Goal: Information Seeking & Learning: Learn about a topic

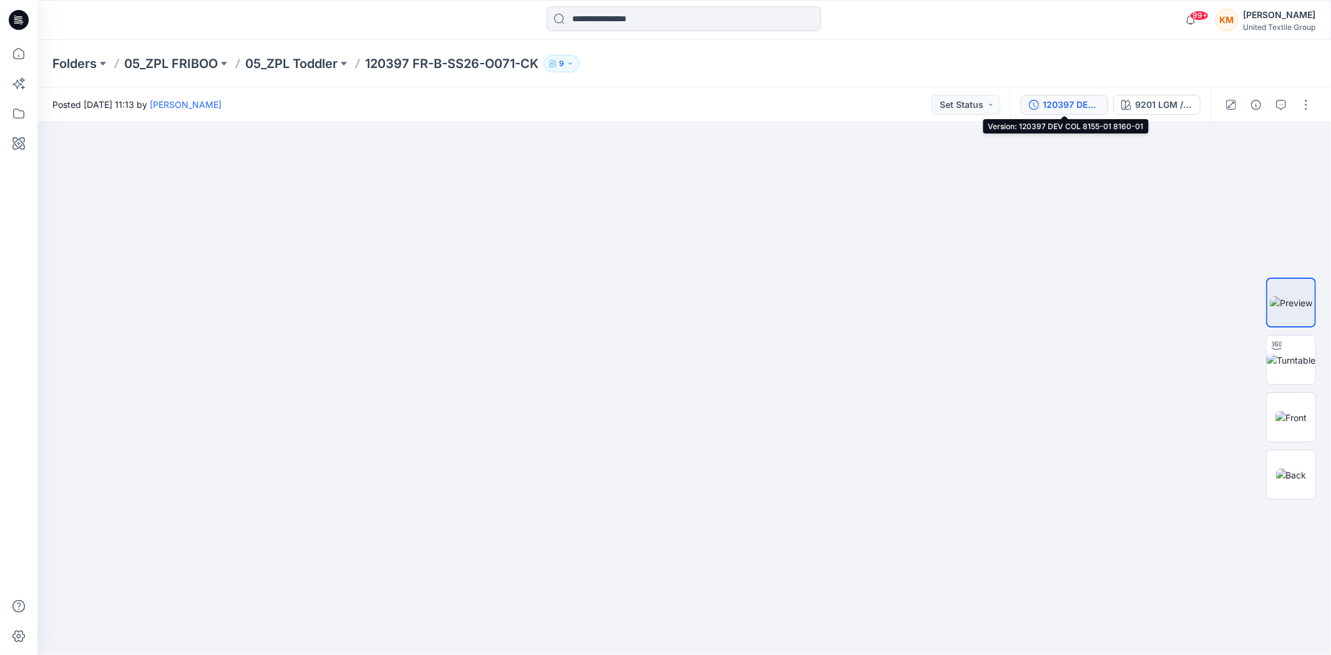
click at [1061, 105] on div "120397 DEV COL 8155-01 8160-01" at bounding box center [1071, 105] width 57 height 14
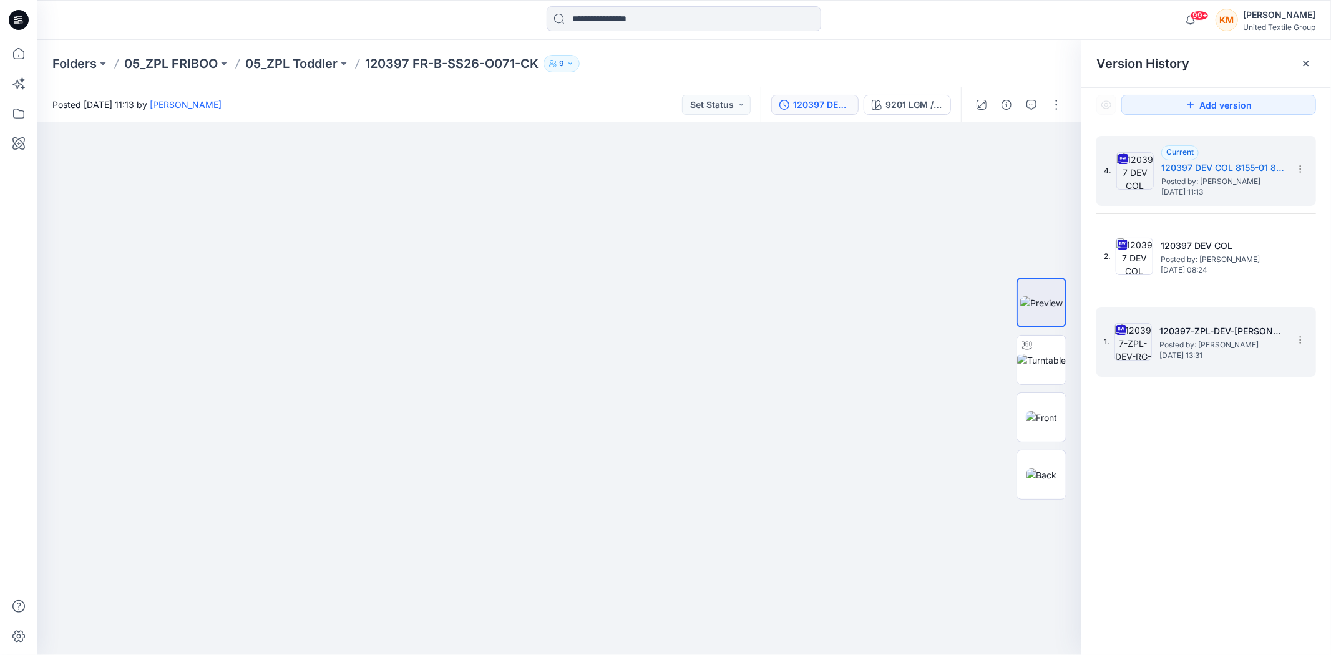
click at [1196, 339] on span "Posted by: Jolanta Bizunoviciene" at bounding box center [1221, 345] width 125 height 12
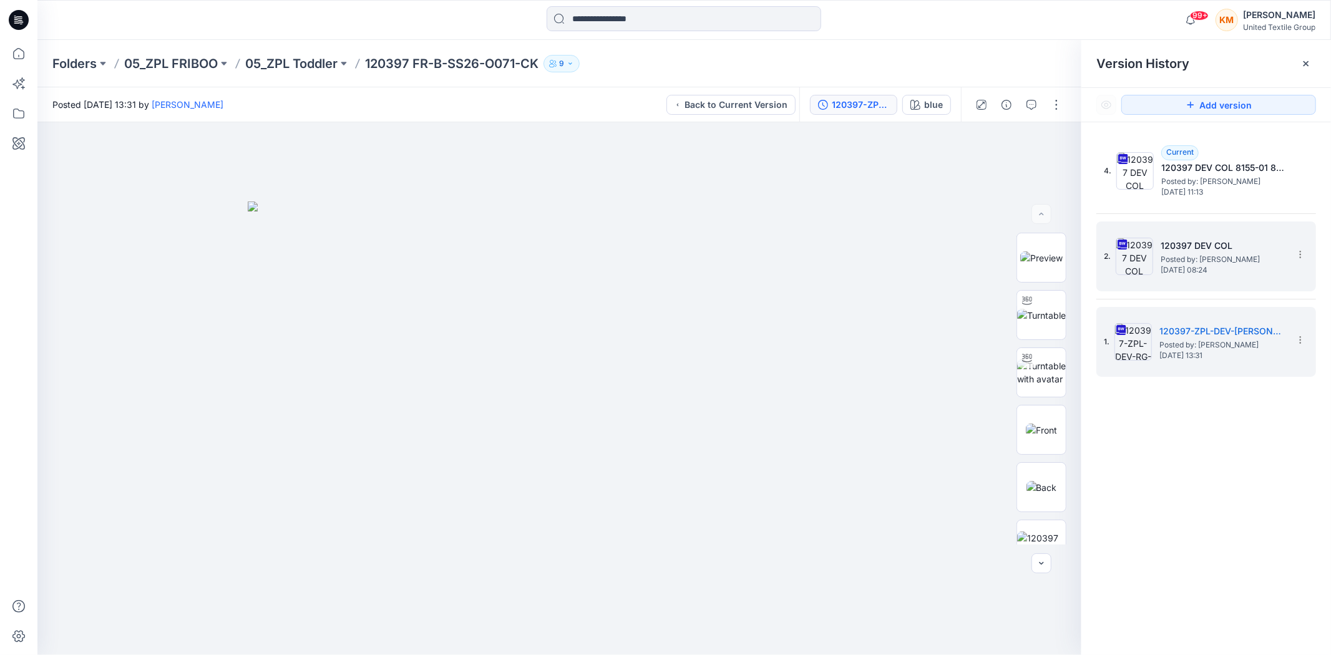
click at [1197, 258] on span "Posted by: Lise Stougaard" at bounding box center [1223, 259] width 125 height 12
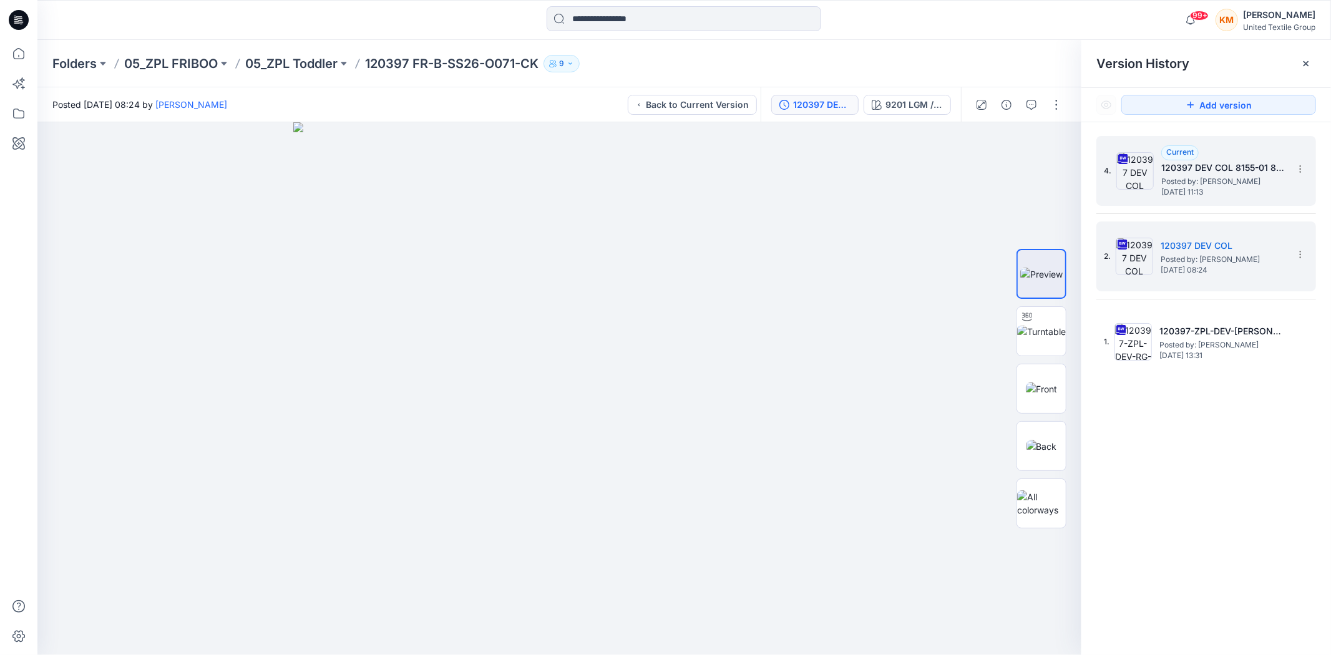
click at [1201, 180] on span "Posted by: Emma Bertelsen" at bounding box center [1223, 181] width 125 height 12
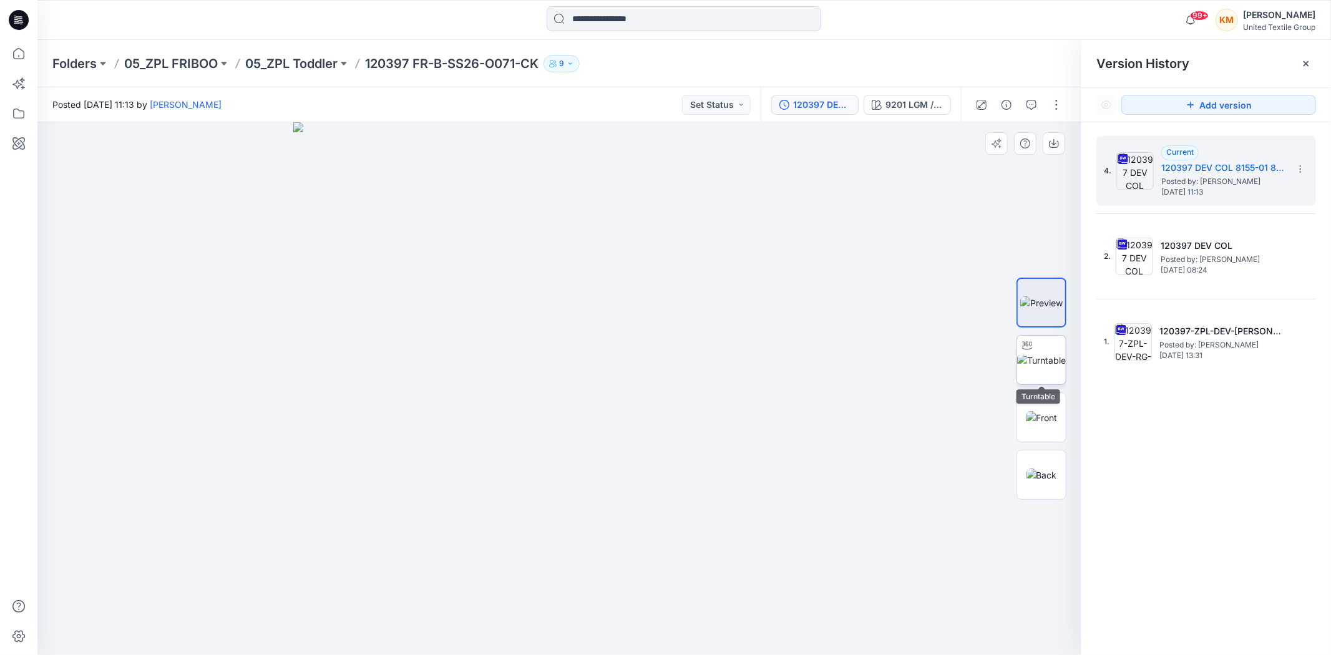
drag, startPoint x: 1055, startPoint y: 358, endPoint x: 1045, endPoint y: 365, distance: 12.1
click at [1055, 359] on img at bounding box center [1041, 360] width 49 height 13
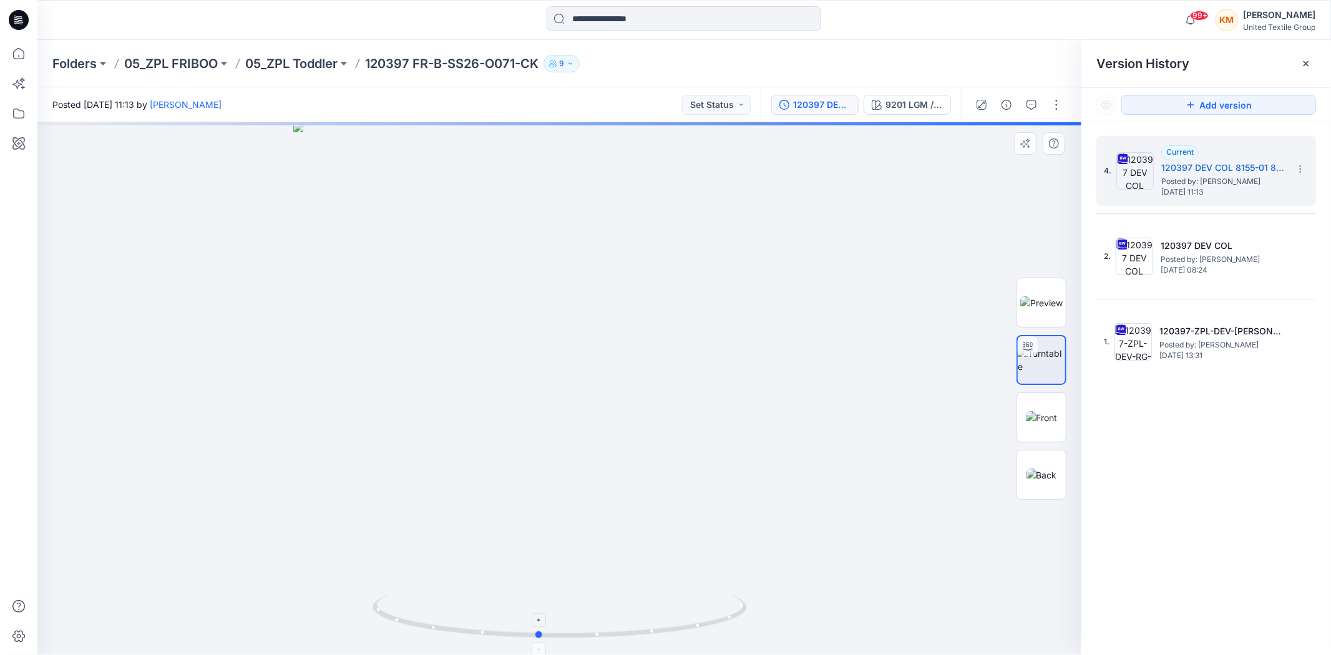
drag, startPoint x: 723, startPoint y: 620, endPoint x: 703, endPoint y: 614, distance: 20.9
click at [703, 614] on icon at bounding box center [562, 618] width 378 height 47
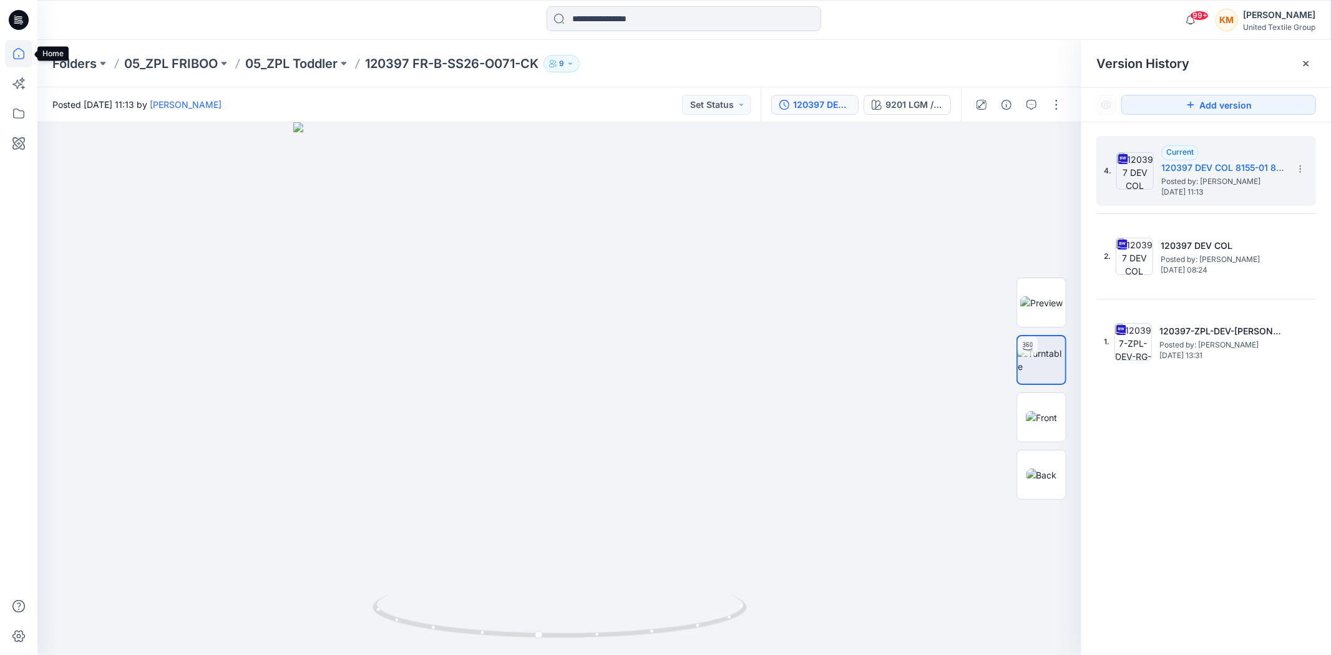
click at [17, 55] on icon at bounding box center [18, 53] width 27 height 27
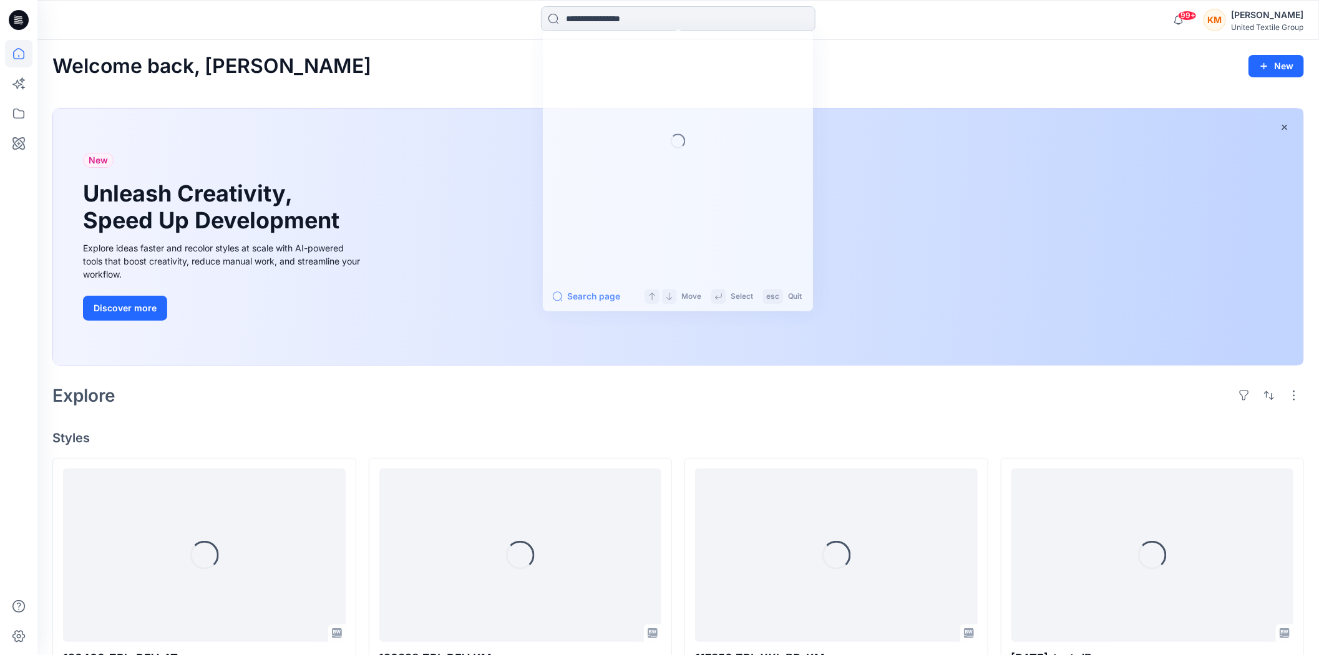
click at [623, 21] on input at bounding box center [678, 18] width 275 height 25
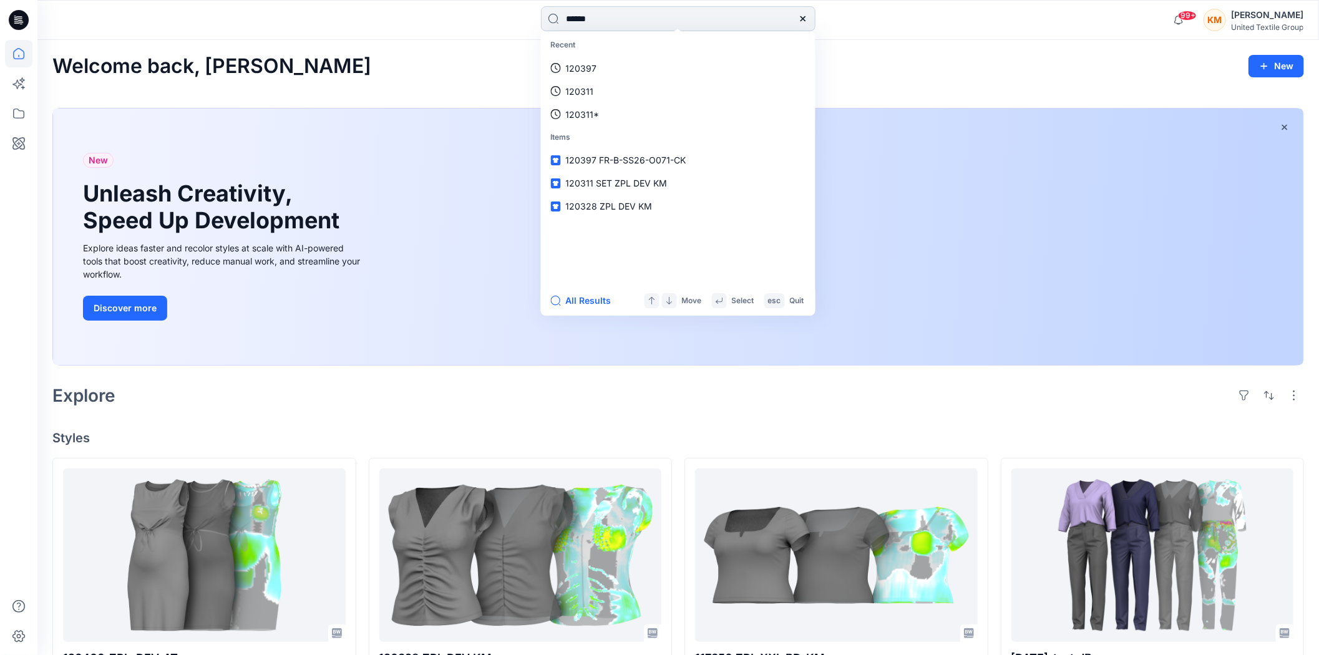
type input "******"
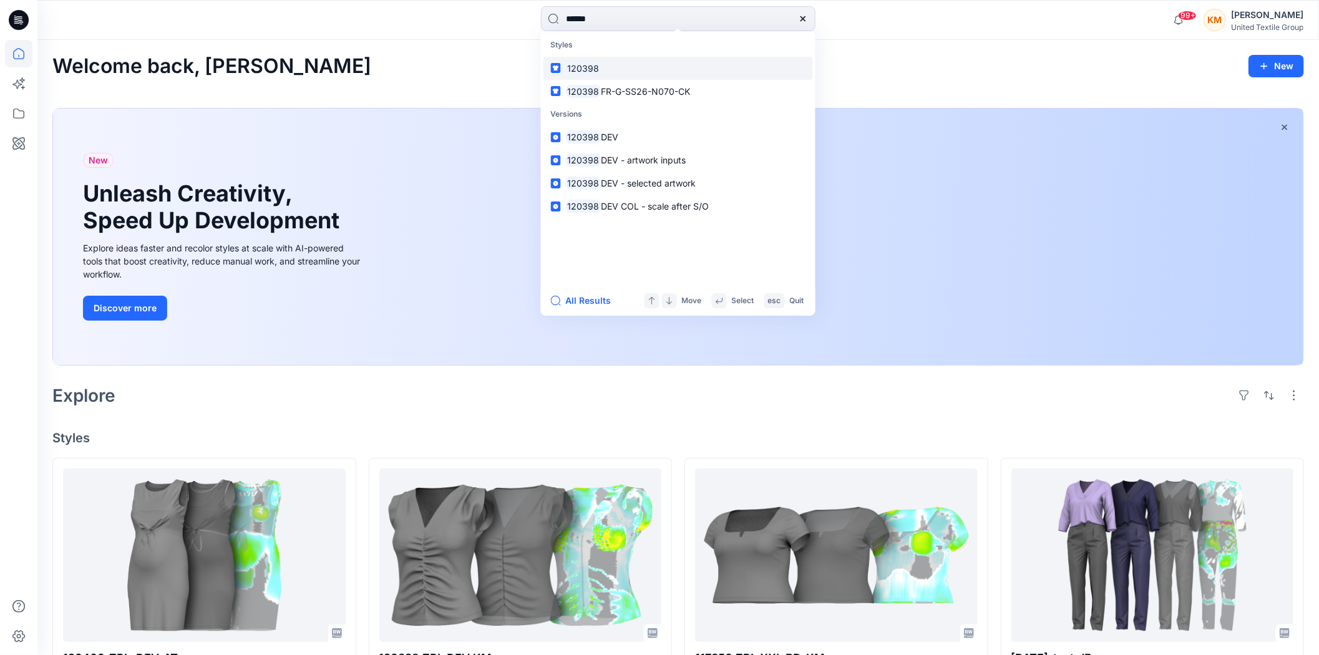
click at [581, 64] on mark "120398" at bounding box center [584, 68] width 36 height 14
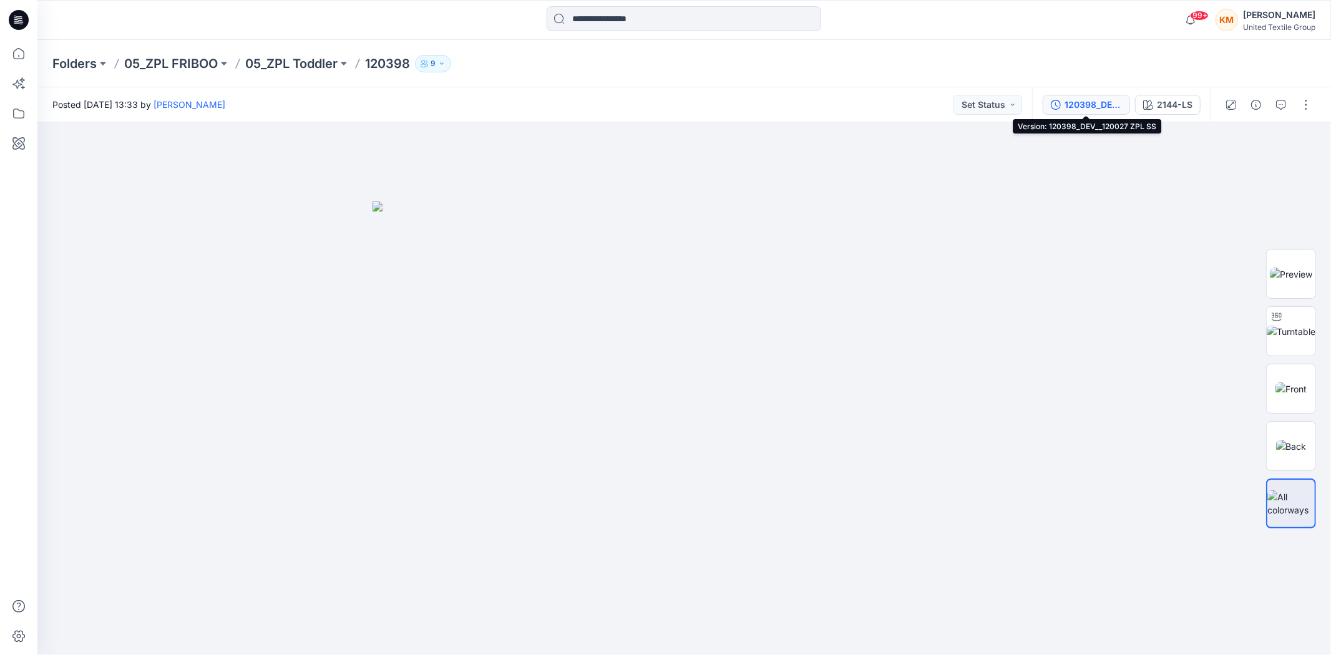
click at [1106, 102] on div "120398_DEV__120027 ZPL SS" at bounding box center [1093, 105] width 57 height 14
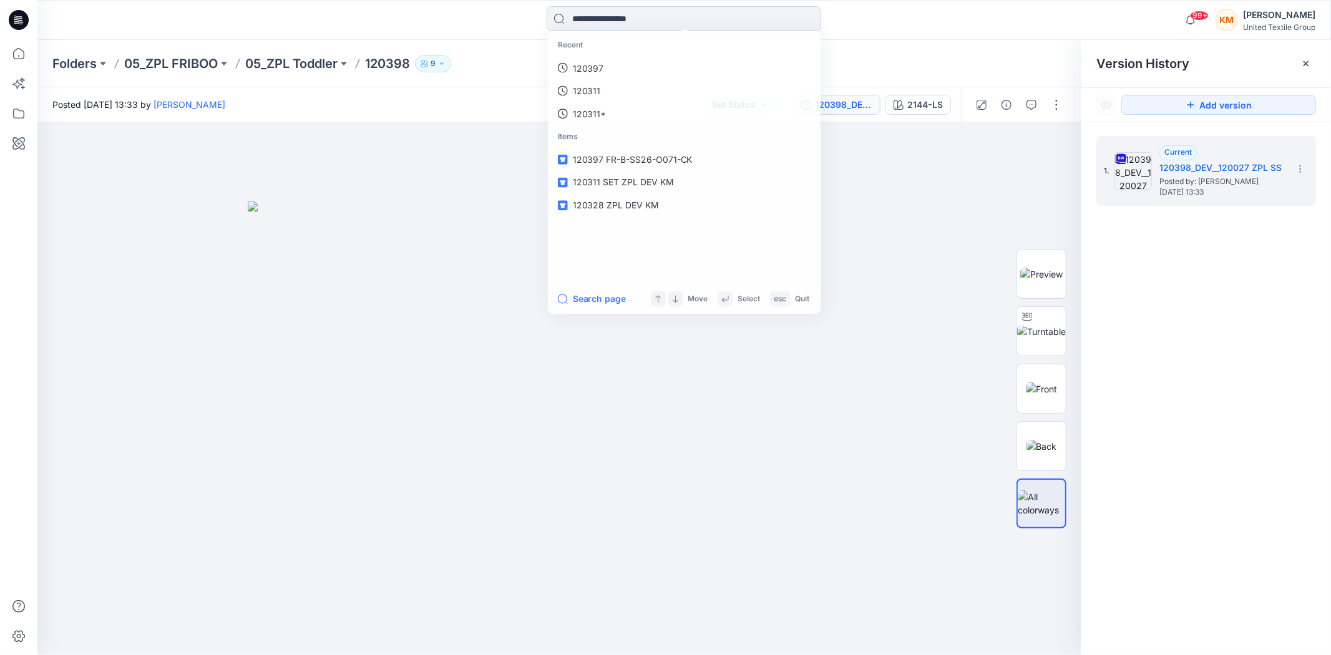
click at [594, 16] on input at bounding box center [684, 18] width 275 height 25
click at [604, 66] on link "120398" at bounding box center [685, 68] width 270 height 23
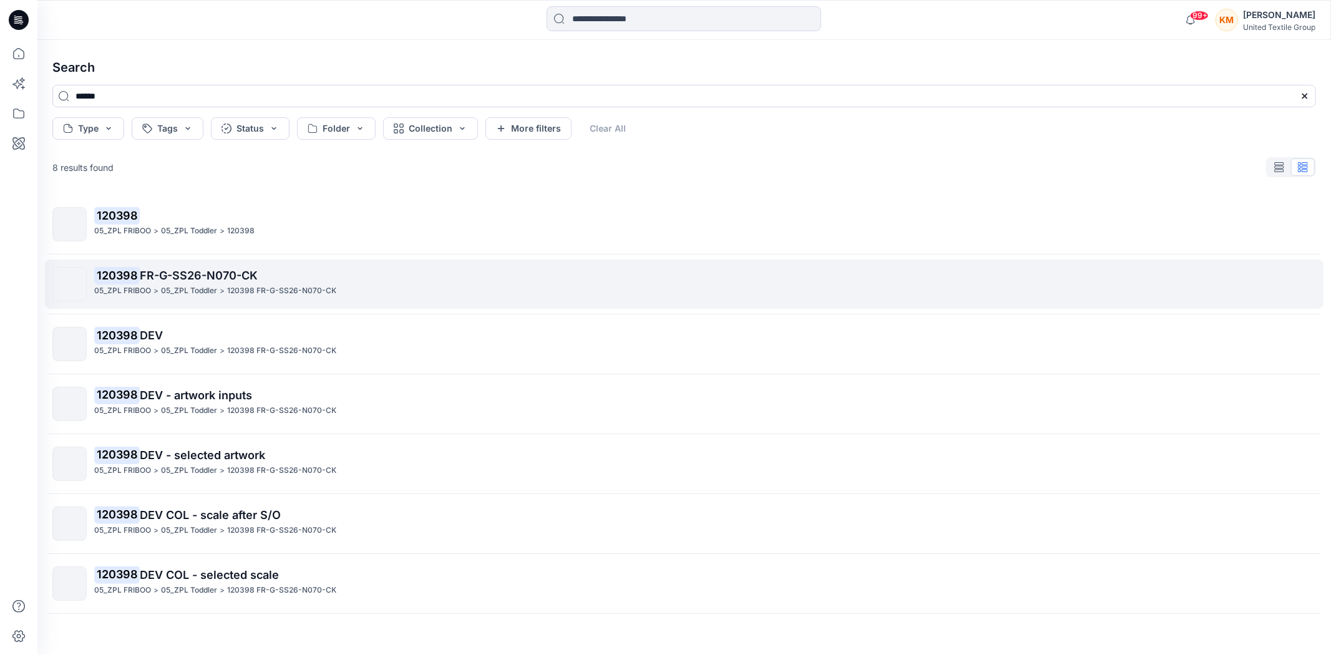
click at [219, 283] on p "120398 FR-G-SS26-N070-CK" at bounding box center [704, 275] width 1221 height 17
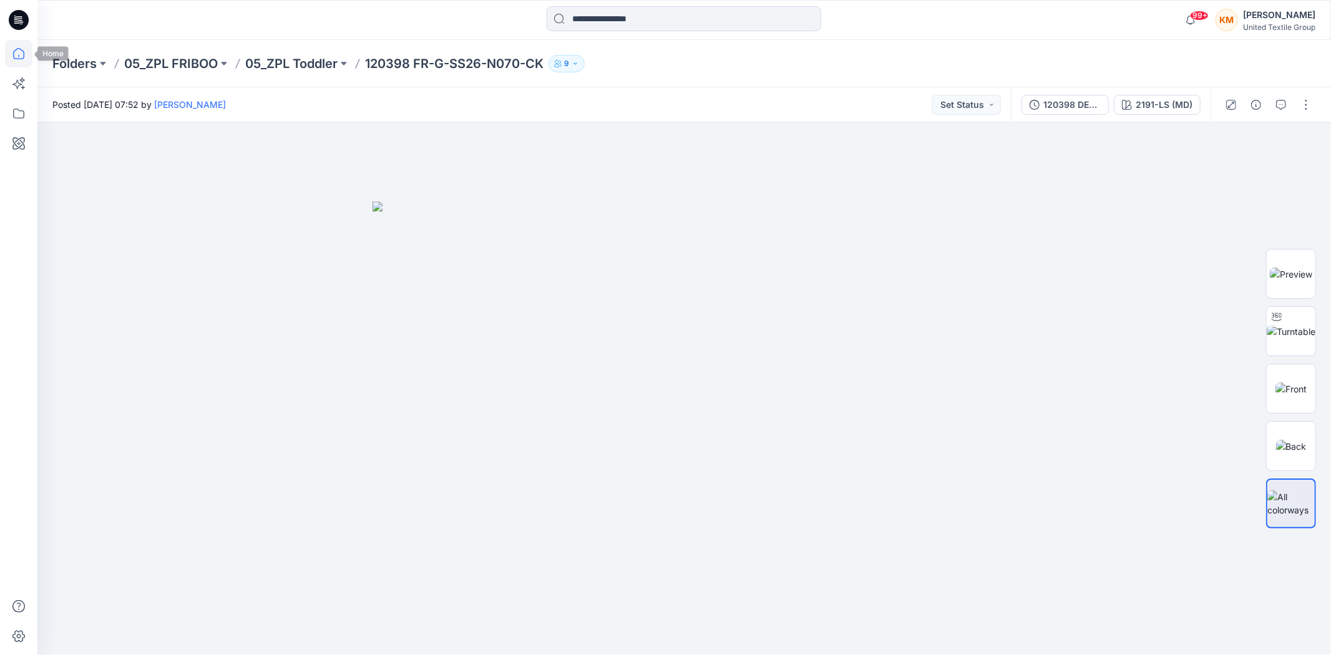
click at [16, 52] on icon at bounding box center [18, 53] width 27 height 27
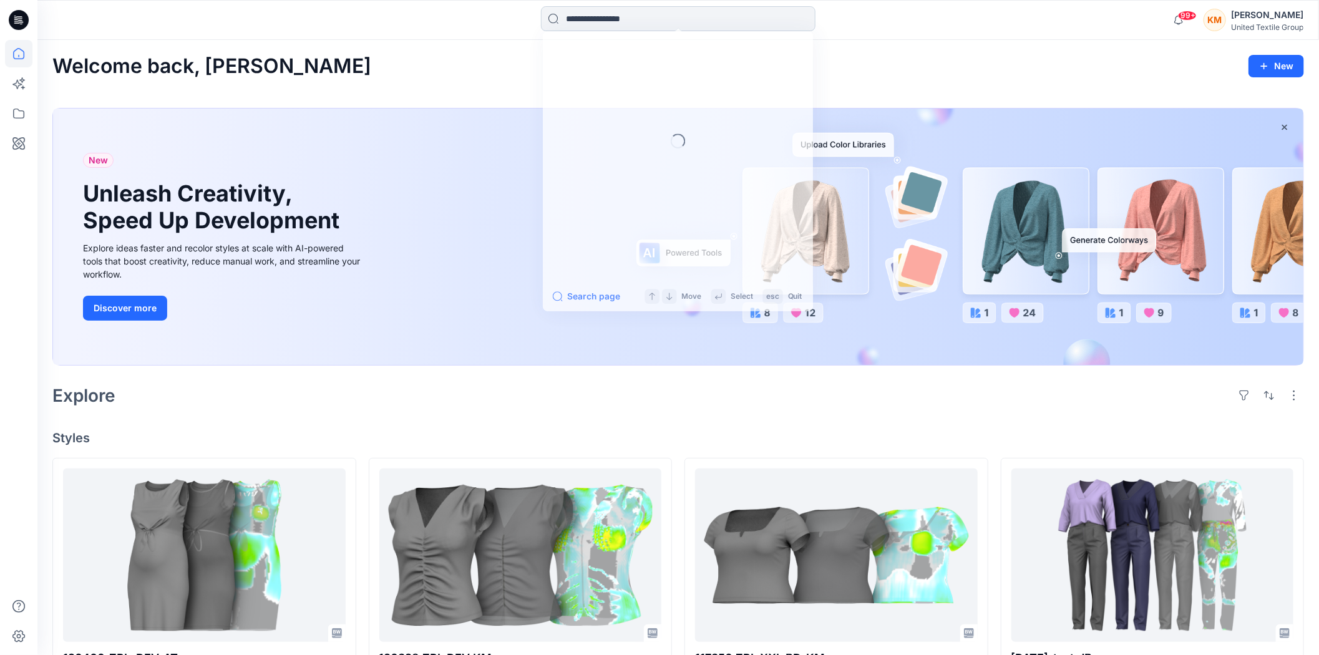
click at [576, 17] on input at bounding box center [678, 18] width 275 height 25
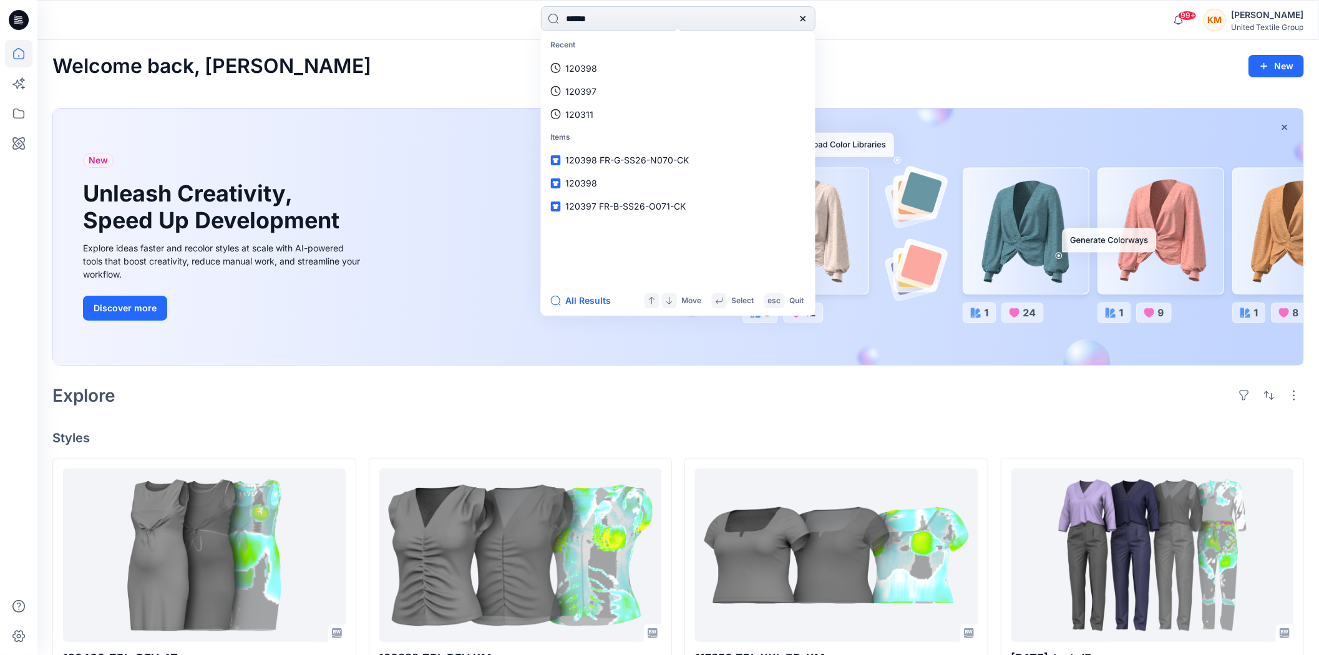
type input "******"
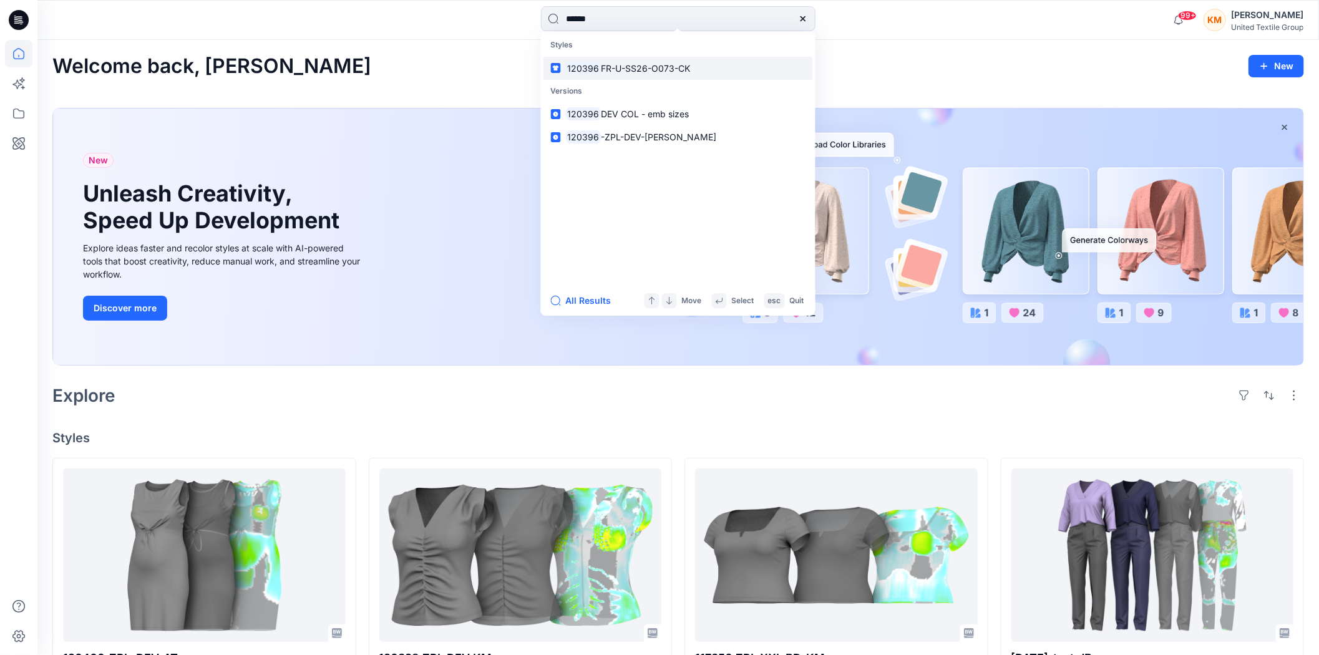
click at [607, 66] on span "FR-U-SS26-O073-CK" at bounding box center [645, 68] width 89 height 11
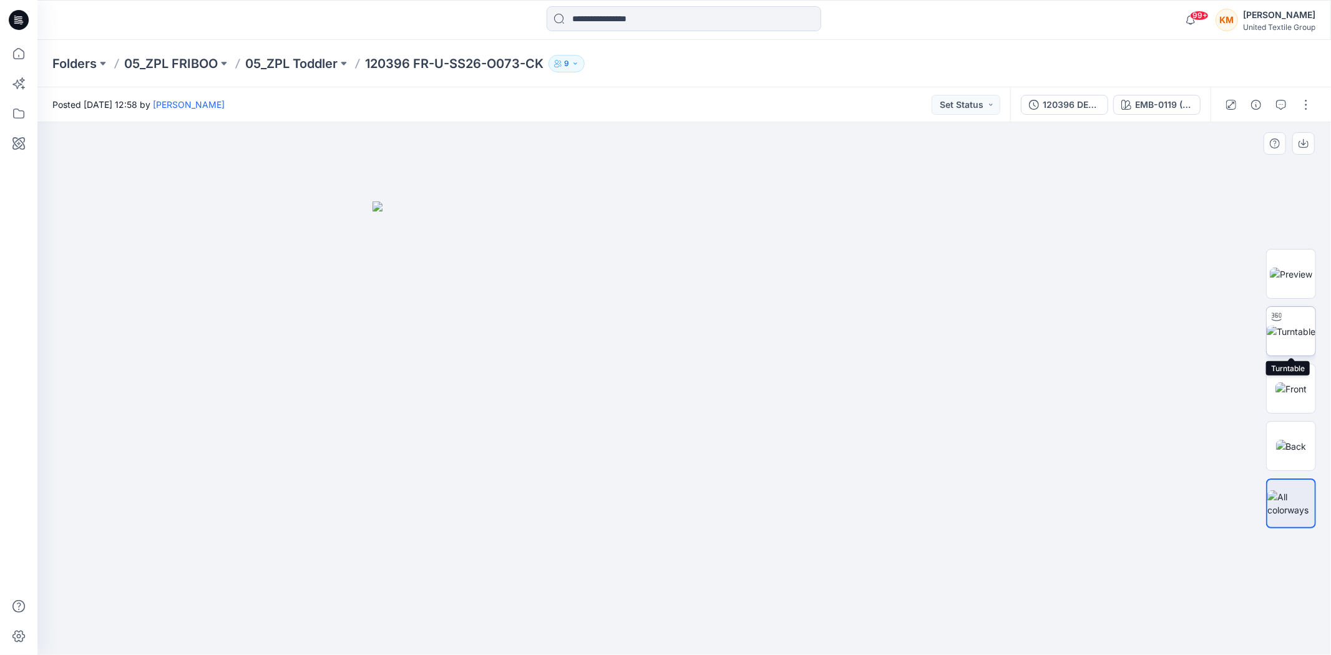
click at [1280, 331] on img at bounding box center [1291, 331] width 49 height 13
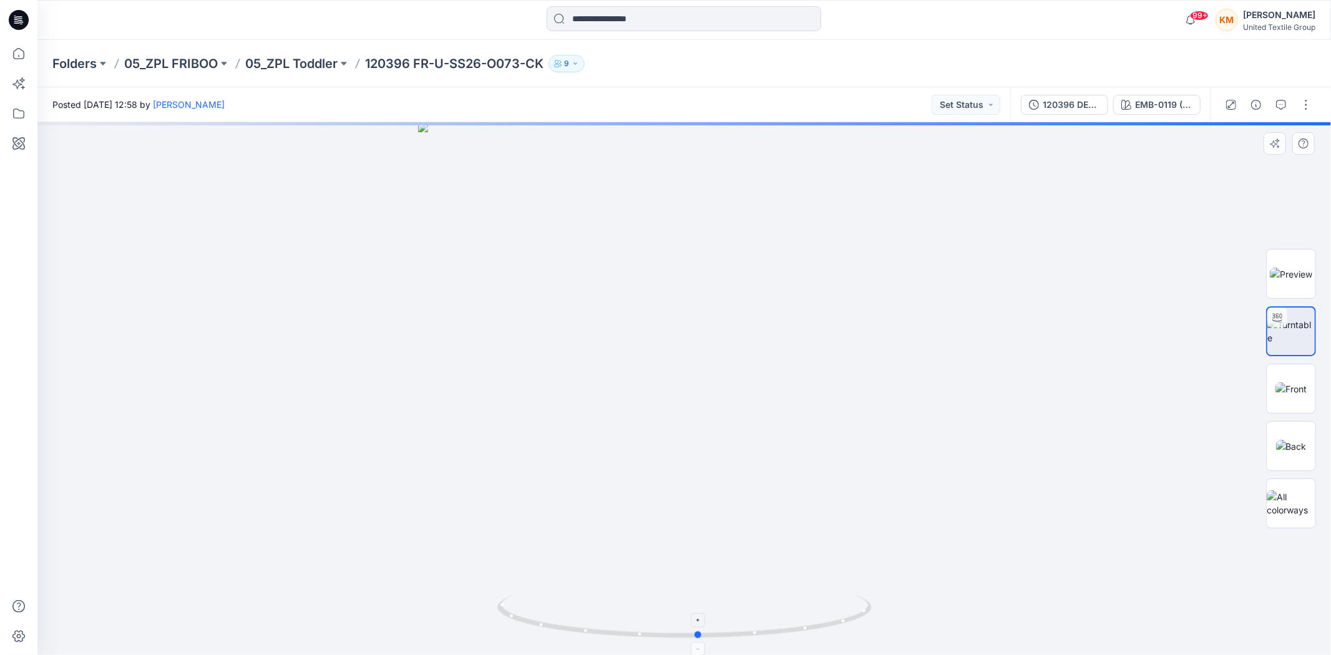
drag, startPoint x: 832, startPoint y: 627, endPoint x: 847, endPoint y: 628, distance: 15.6
click at [847, 628] on icon at bounding box center [686, 618] width 378 height 47
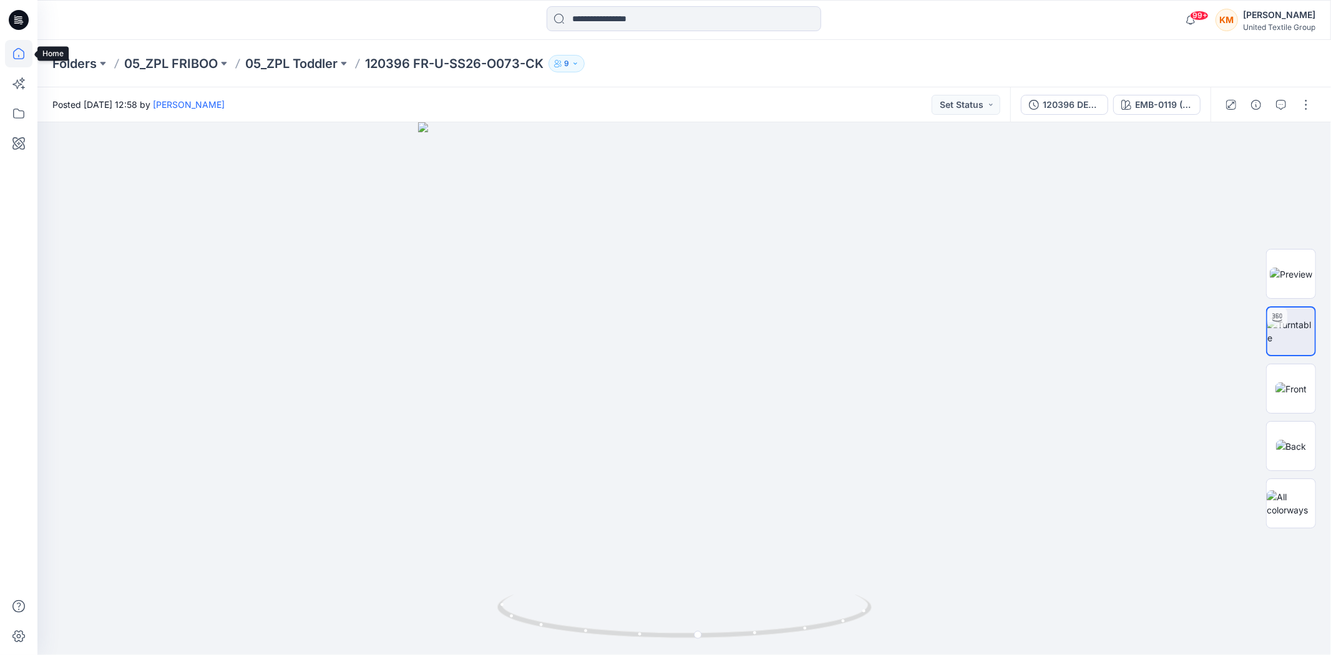
click at [22, 51] on icon at bounding box center [18, 53] width 11 height 11
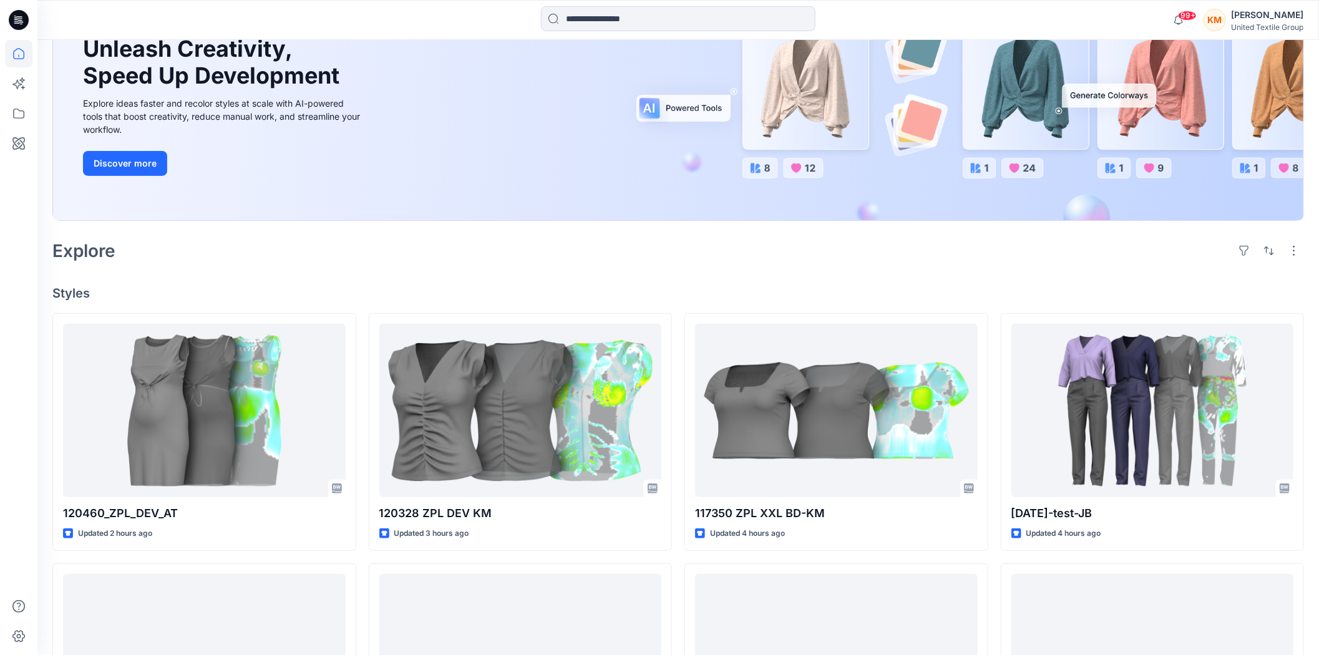
scroll to position [208, 0]
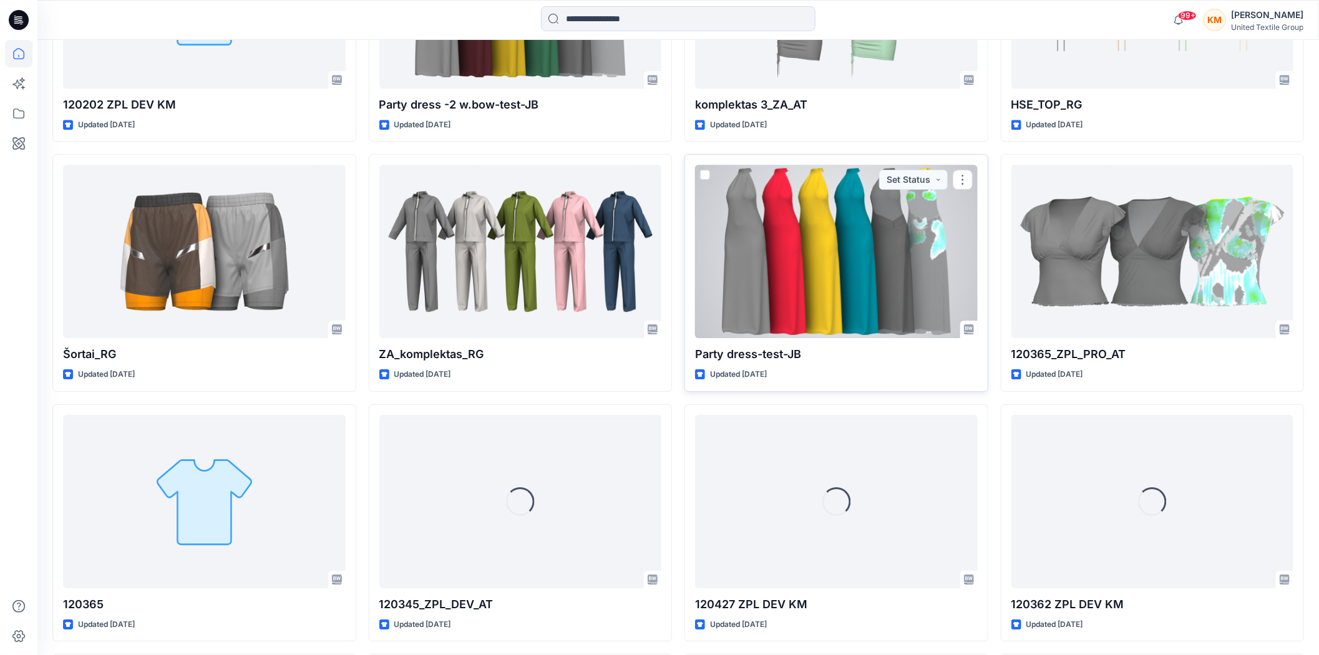
scroll to position [5309, 0]
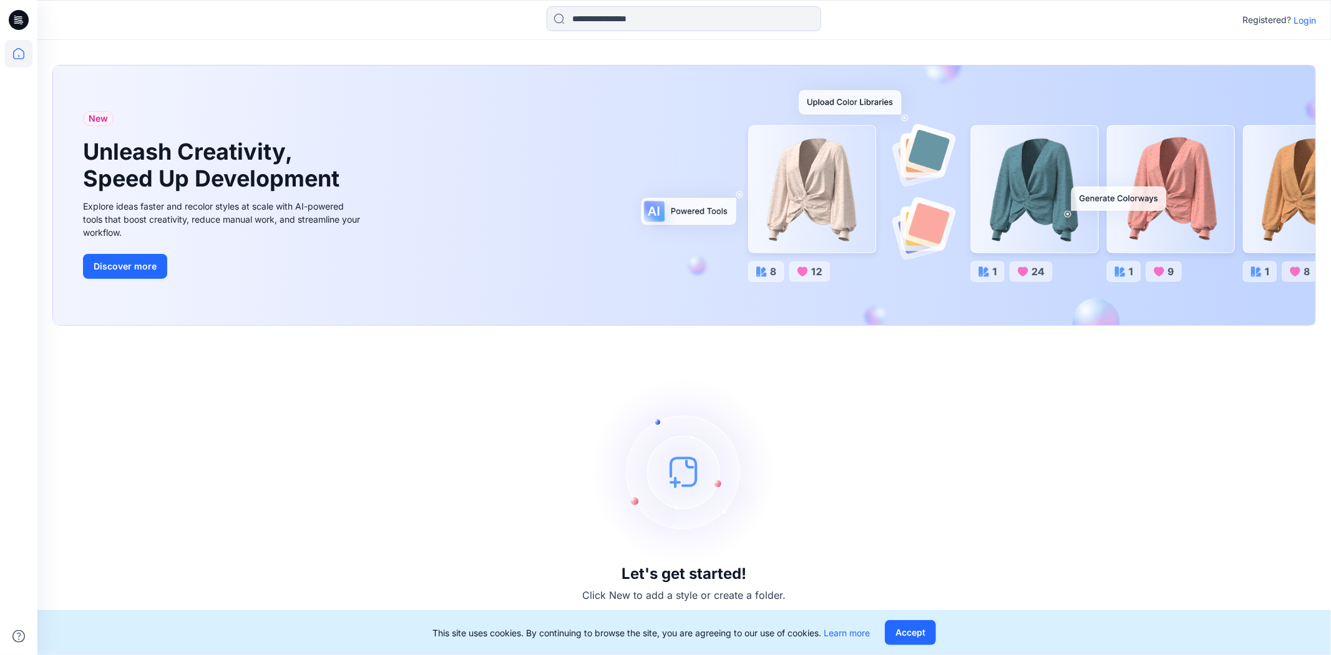
click at [1306, 19] on p "Login" at bounding box center [1305, 20] width 22 height 13
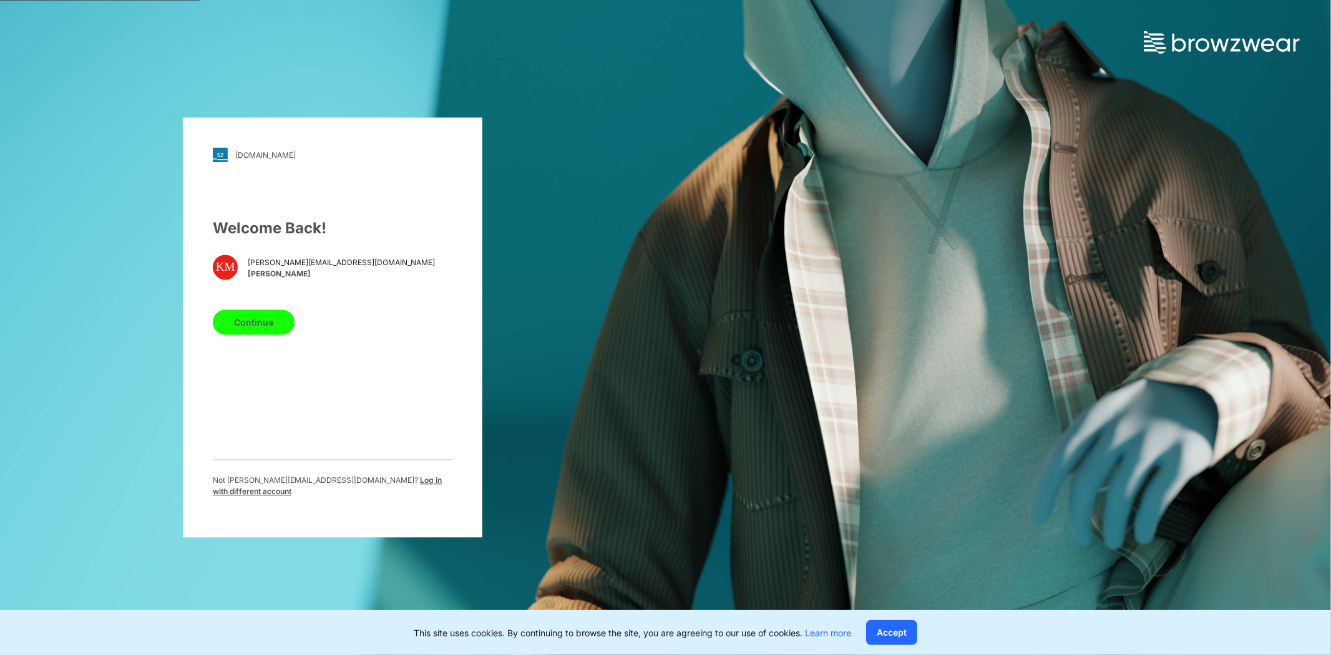
click at [244, 332] on button "Continue" at bounding box center [254, 322] width 82 height 25
